Goal: Check status: Check status

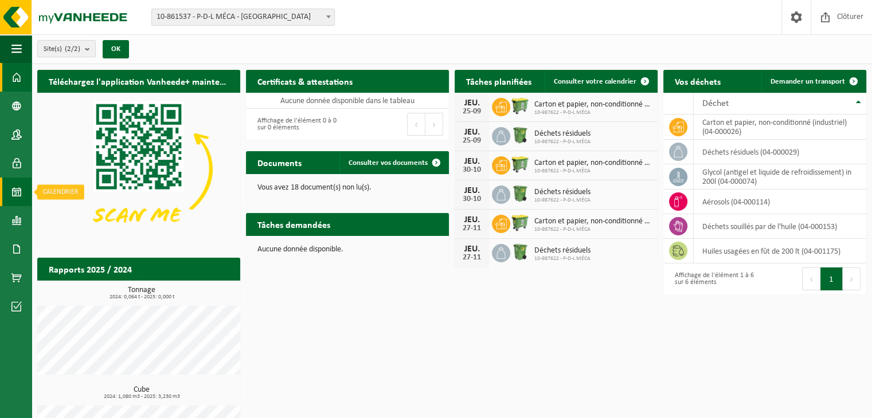
click at [20, 189] on span at bounding box center [16, 192] width 10 height 29
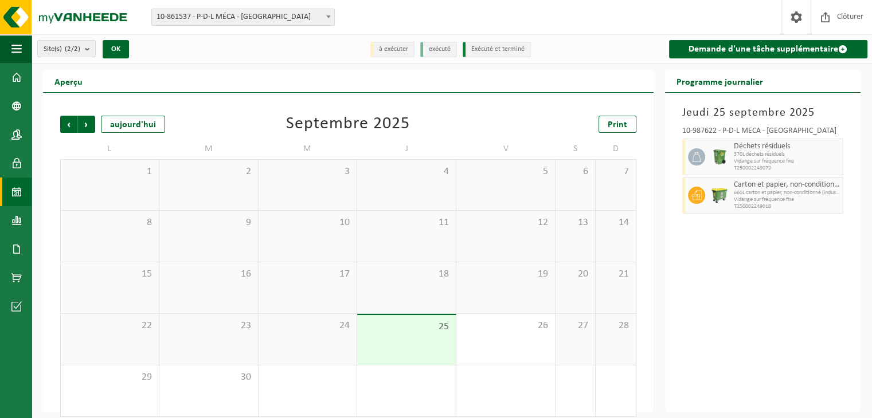
click at [711, 147] on div at bounding box center [719, 157] width 23 height 37
click at [738, 194] on span "660L carton et papier, non-conditionné (industriel)" at bounding box center [787, 193] width 107 height 7
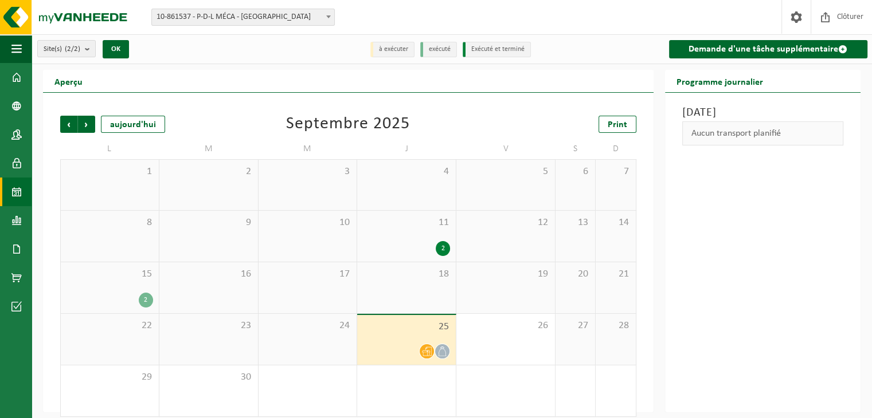
scroll to position [10, 0]
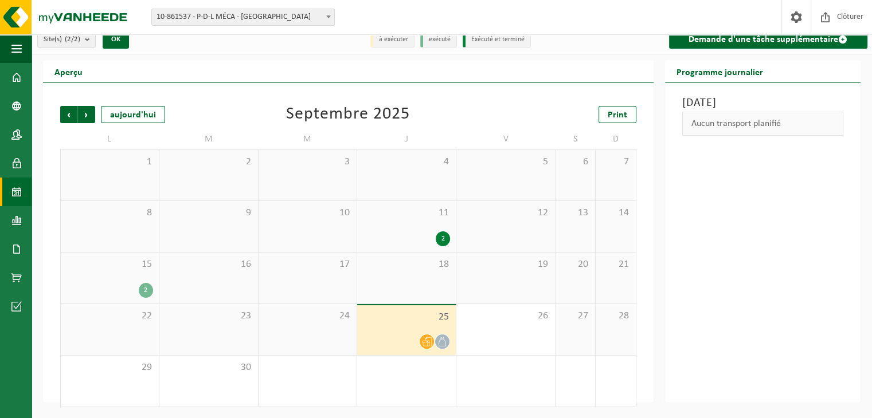
click at [425, 342] on icon at bounding box center [427, 342] width 10 height 10
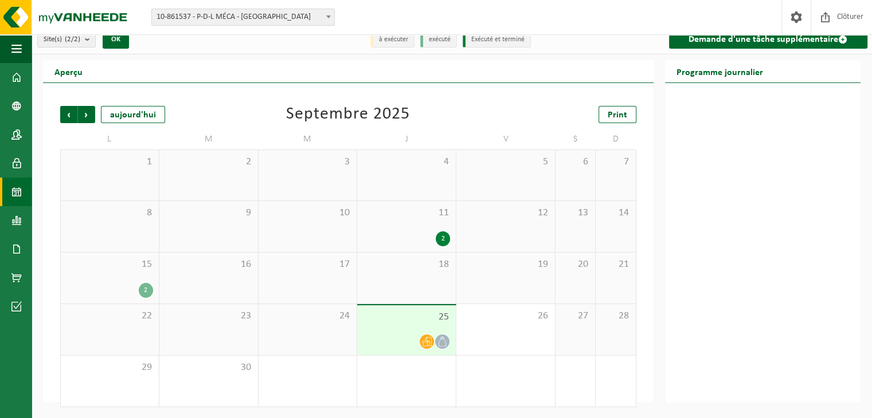
click at [504, 267] on span "19" at bounding box center [505, 264] width 87 height 13
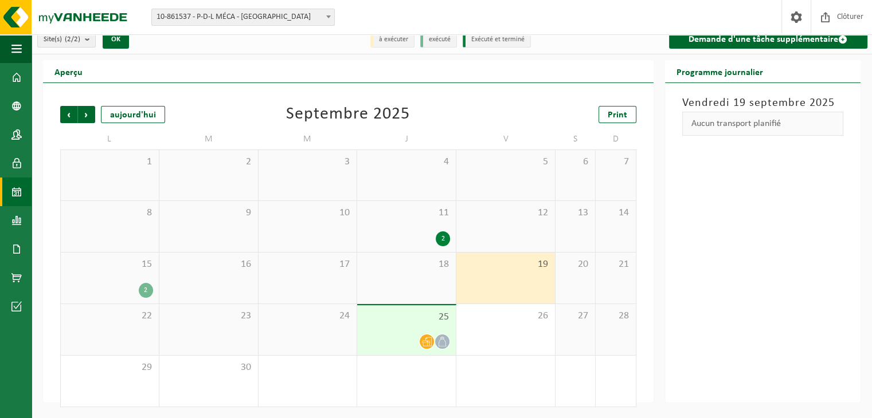
click at [428, 314] on span "25" at bounding box center [406, 317] width 87 height 13
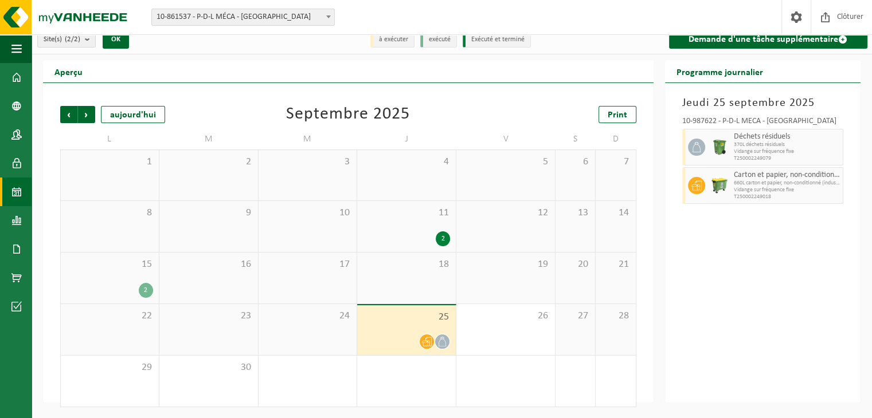
click at [736, 154] on span "Vidange sur fréquence fixe" at bounding box center [787, 151] width 107 height 7
click at [738, 177] on span "Carton et papier, non-conditionné (industriel)" at bounding box center [787, 175] width 107 height 9
